Goal: Transaction & Acquisition: Subscribe to service/newsletter

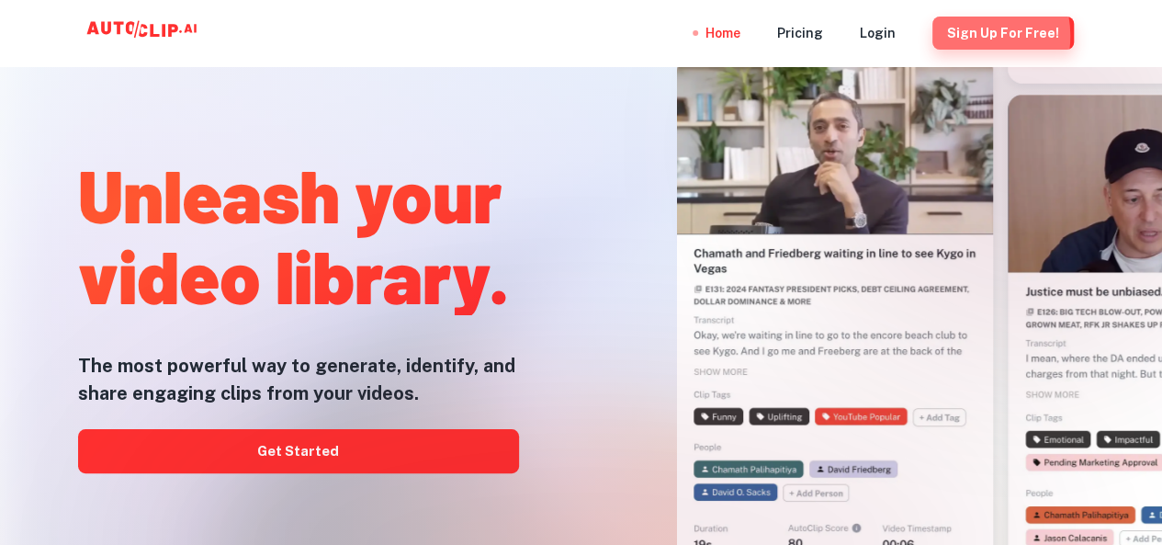
click at [966, 36] on button "Sign Up for free!" at bounding box center [1002, 33] width 141 height 33
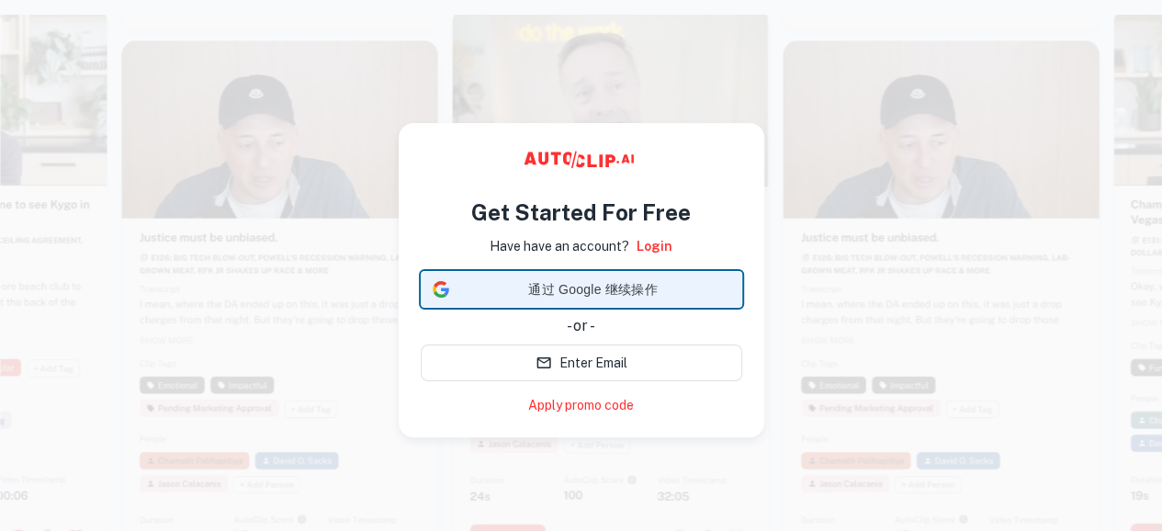
click at [661, 297] on span "通过 Google 继续操作" at bounding box center [594, 289] width 274 height 19
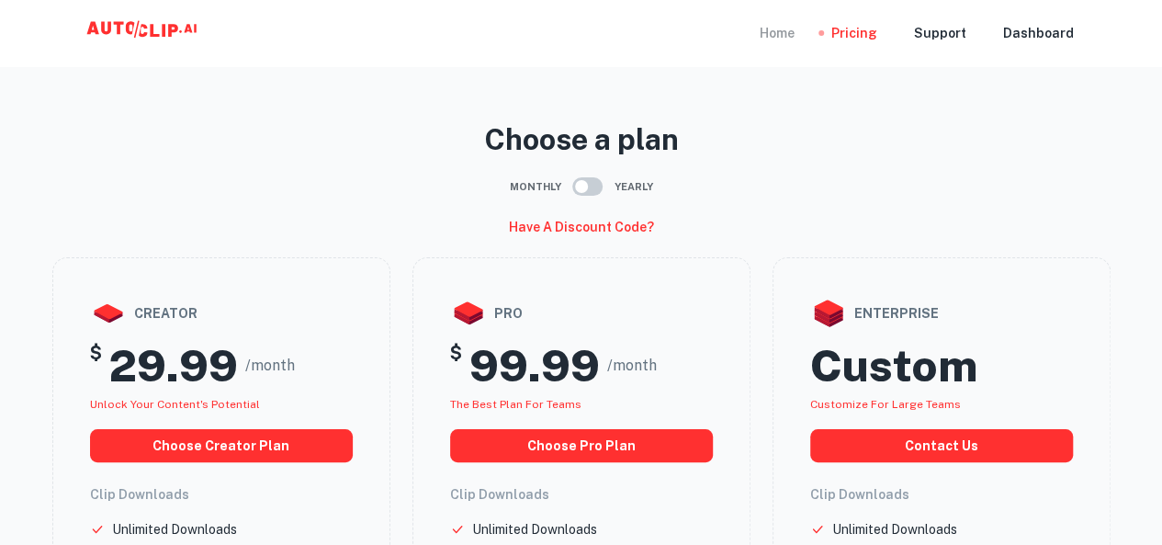
click at [783, 28] on div "Home" at bounding box center [777, 33] width 35 height 66
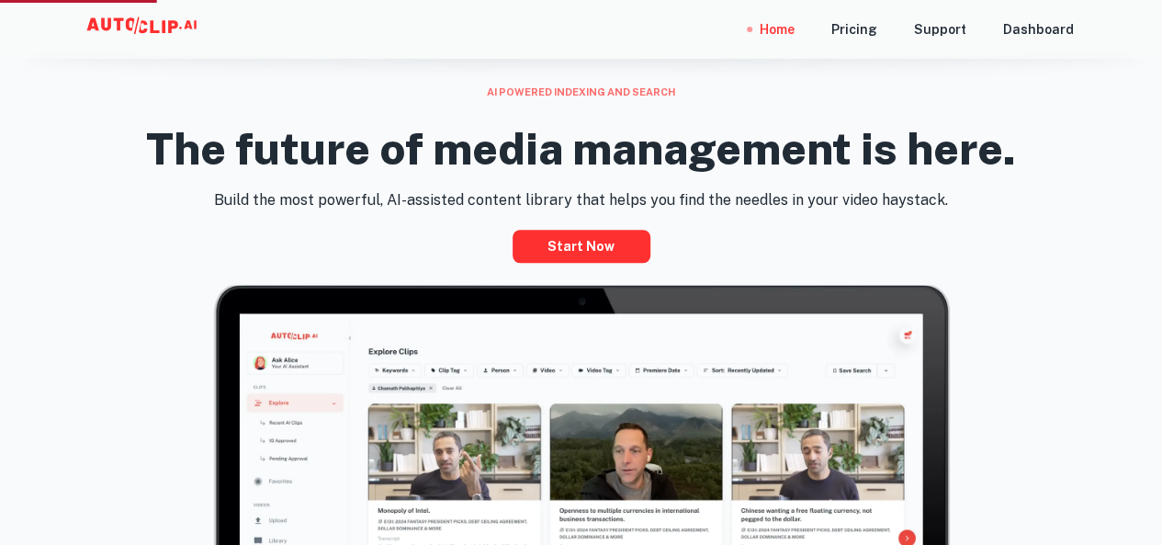
scroll to position [623, 0]
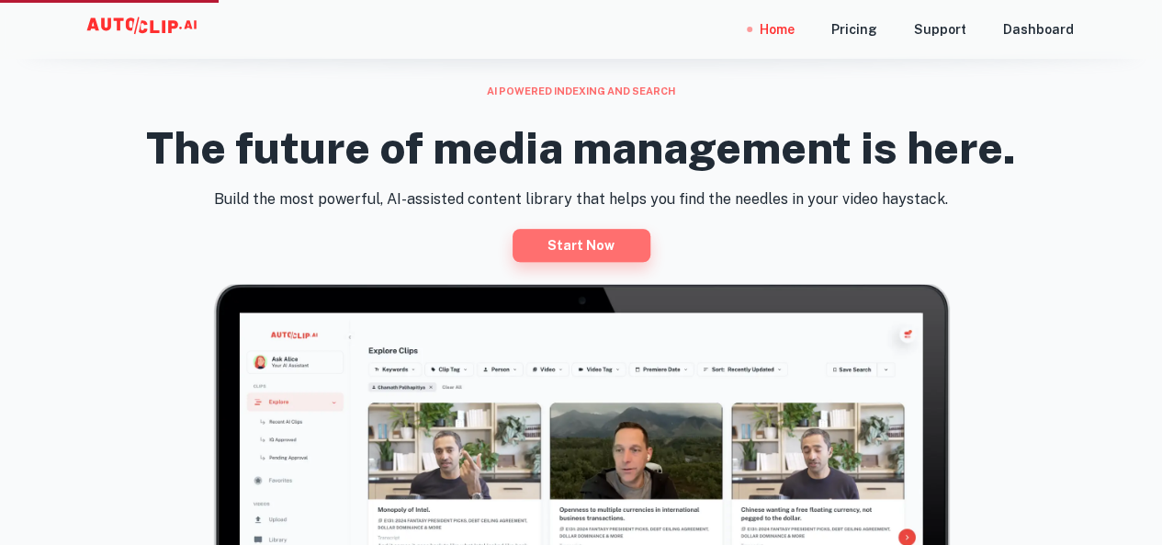
click at [553, 249] on link "Start now" at bounding box center [582, 245] width 138 height 33
